Goal: Information Seeking & Learning: Learn about a topic

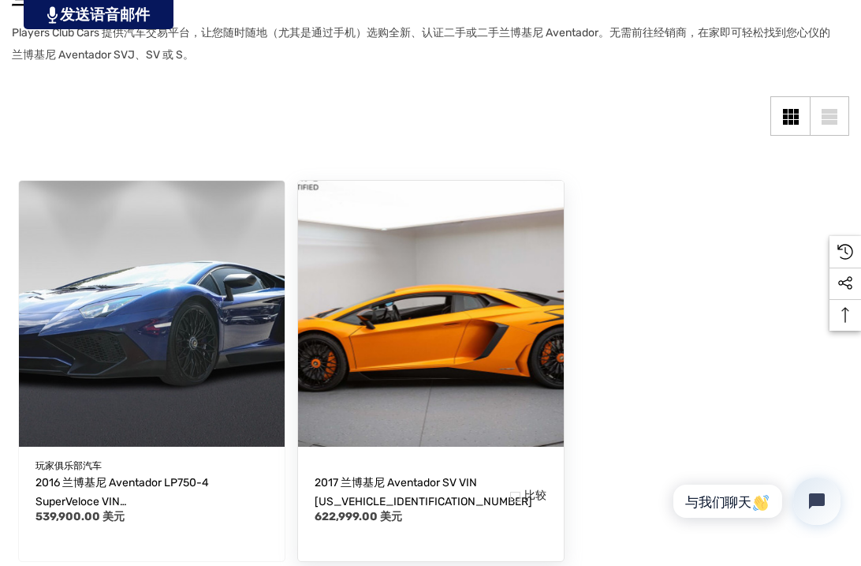
scroll to position [316, 0]
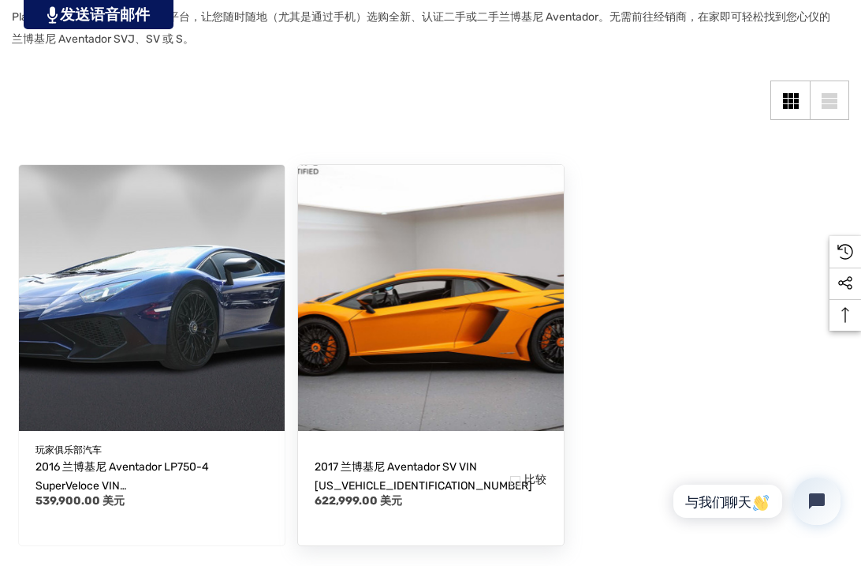
click at [429, 335] on img "2017兰博基尼Aventador SV VIN ZHWUC3ZD3HLA05312，622,999.00美元\a" at bounding box center [431, 297] width 293 height 293
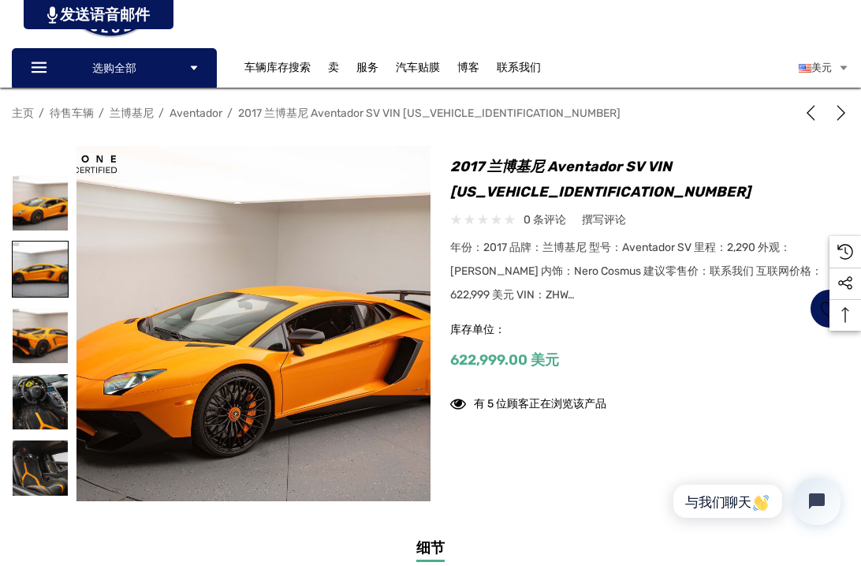
click at [39, 269] on img at bounding box center [40, 268] width 55 height 55
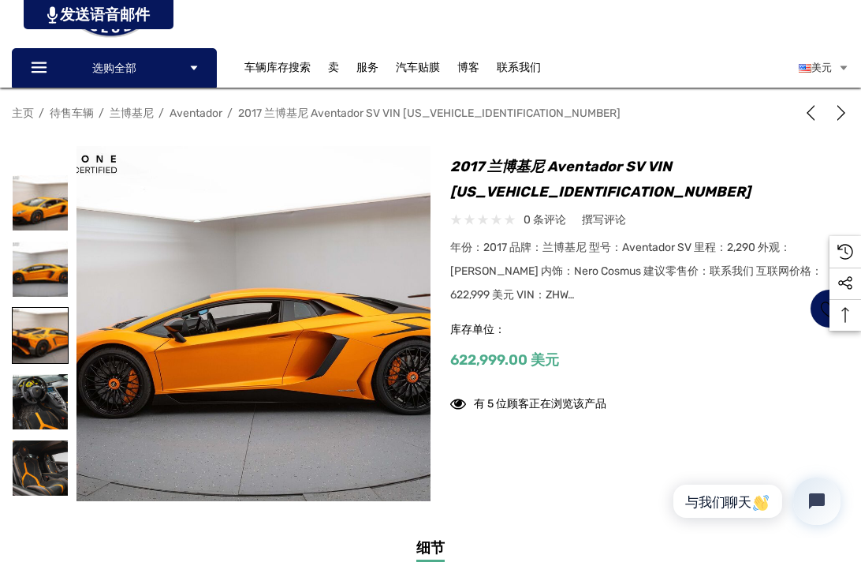
click at [43, 336] on img at bounding box center [40, 335] width 55 height 55
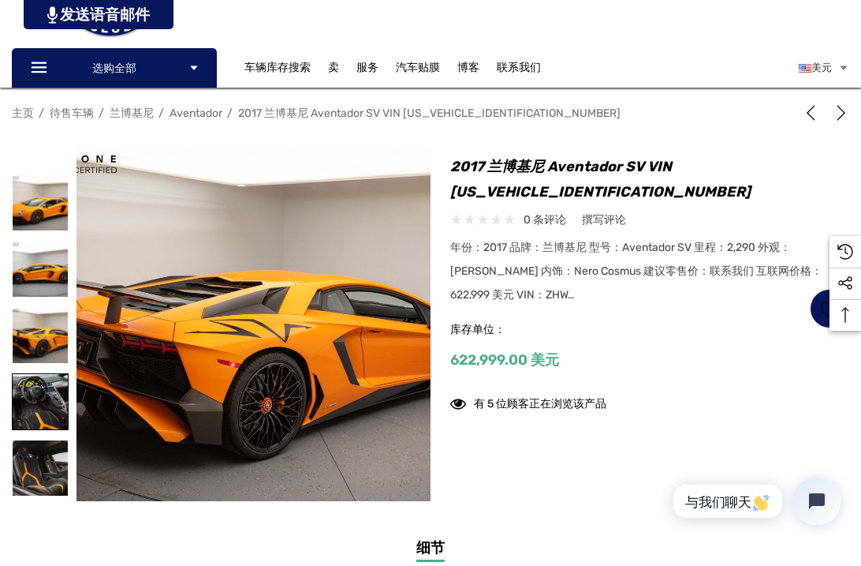
click at [40, 375] on img at bounding box center [40, 401] width 55 height 55
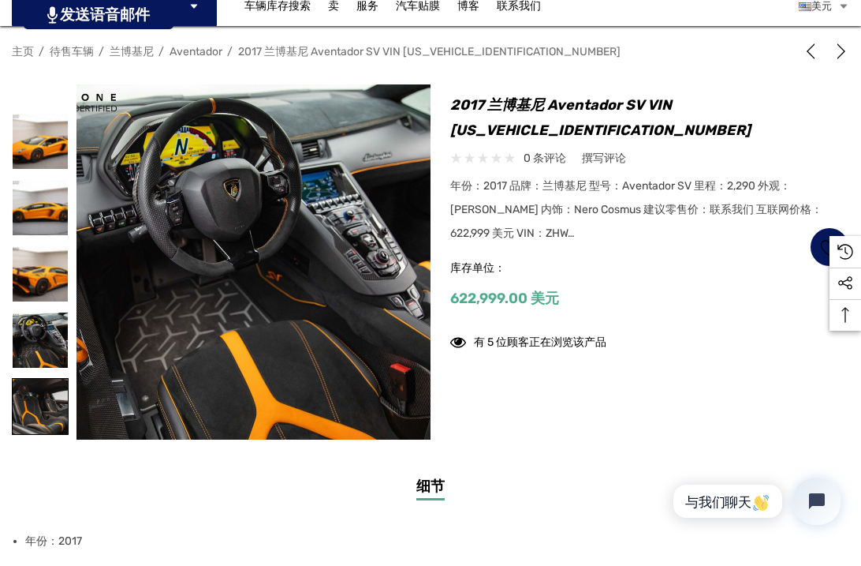
scroll to position [237, 0]
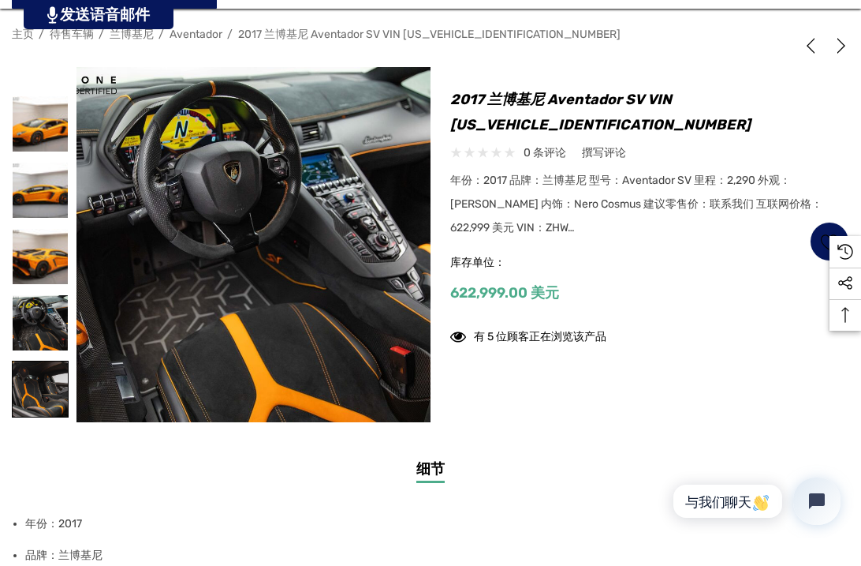
click at [39, 370] on img at bounding box center [40, 388] width 55 height 55
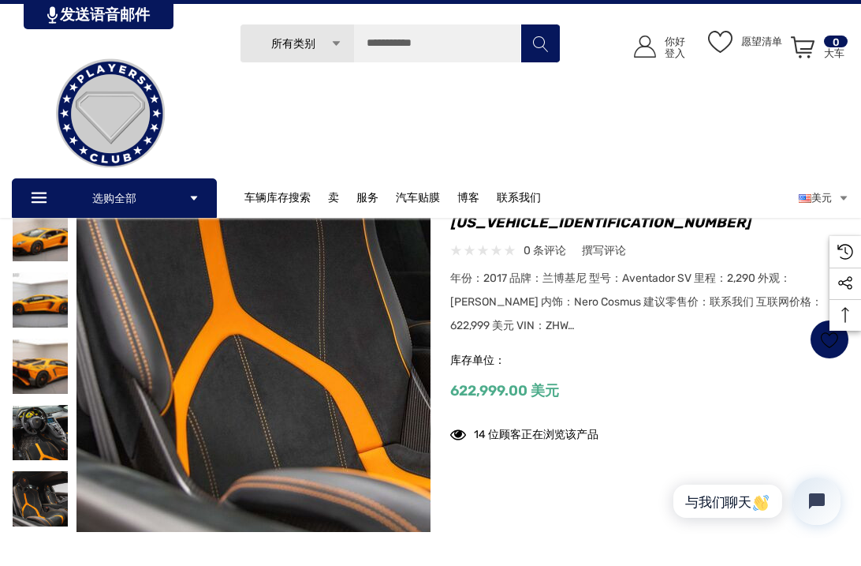
scroll to position [79, 0]
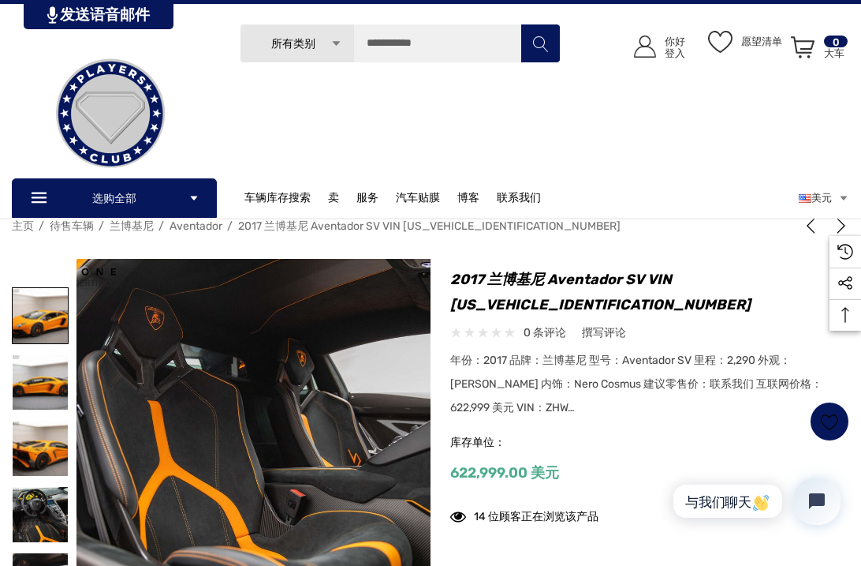
drag, startPoint x: 56, startPoint y: 325, endPoint x: 58, endPoint y: 335, distance: 10.5
click at [56, 333] on img at bounding box center [40, 315] width 55 height 55
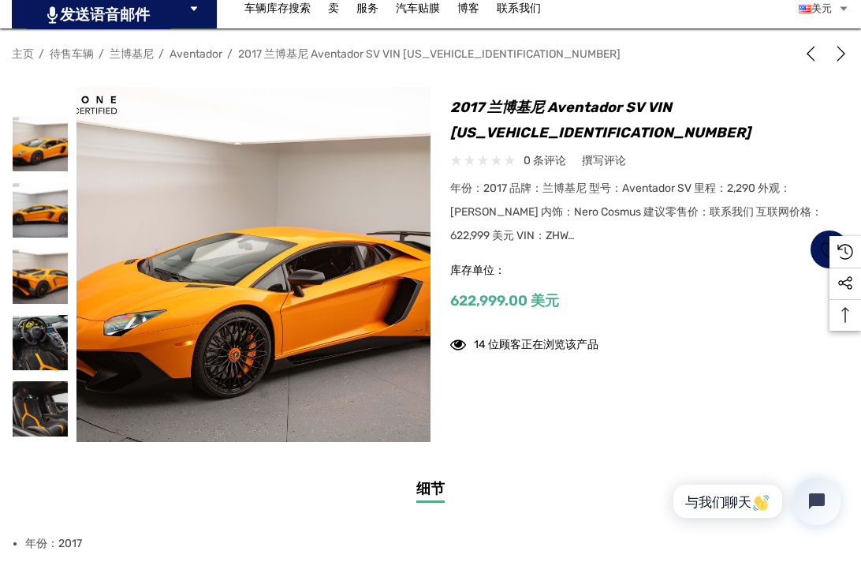
scroll to position [237, 0]
